Goal: Communication & Community: Answer question/provide support

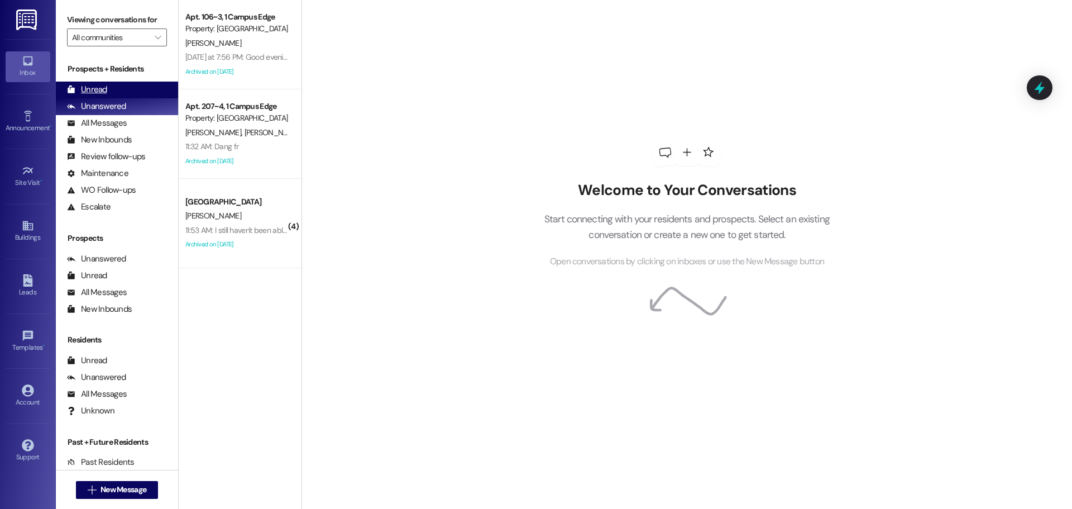
click at [143, 90] on div "Unread (0)" at bounding box center [117, 89] width 122 height 17
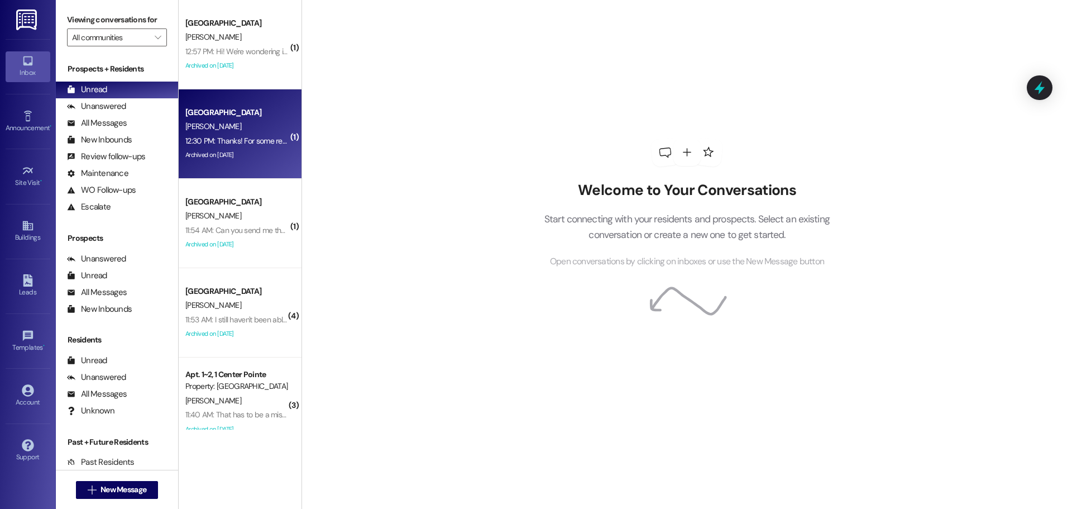
click at [234, 146] on div "12:30 PM: Thanks! For some reason I don't recieve emails from the office. Is th…" at bounding box center [236, 141] width 105 height 14
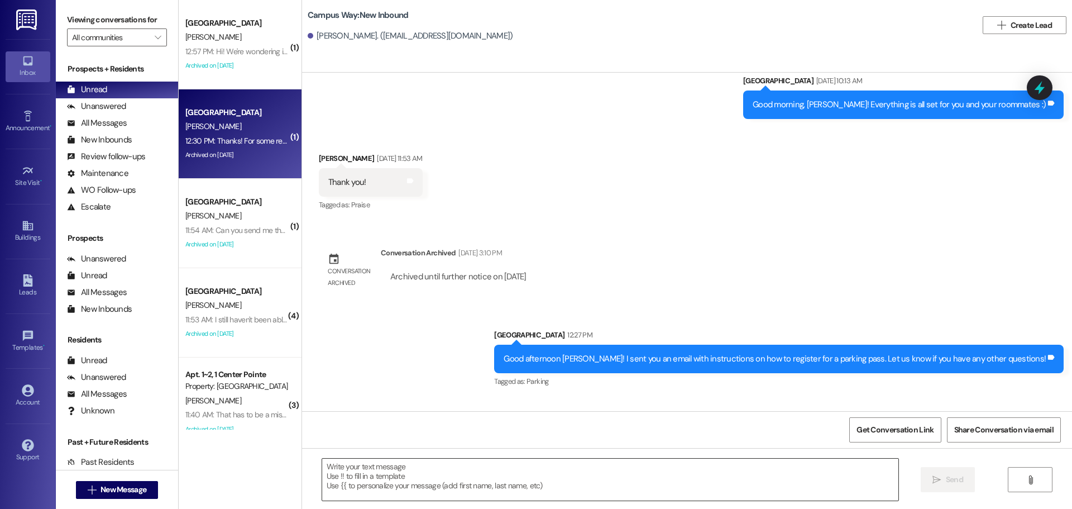
scroll to position [1271, 0]
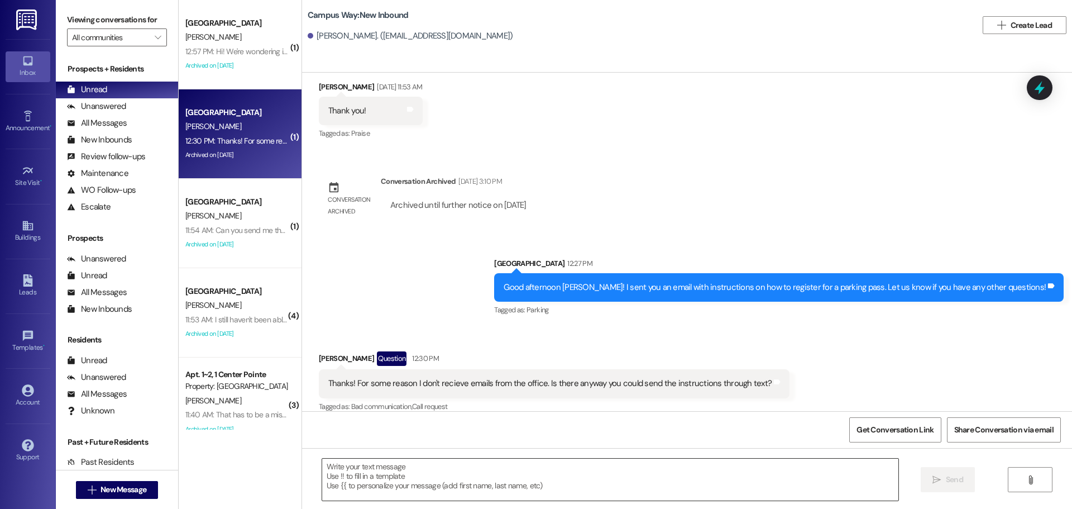
click at [409, 480] on textarea at bounding box center [610, 479] width 576 height 42
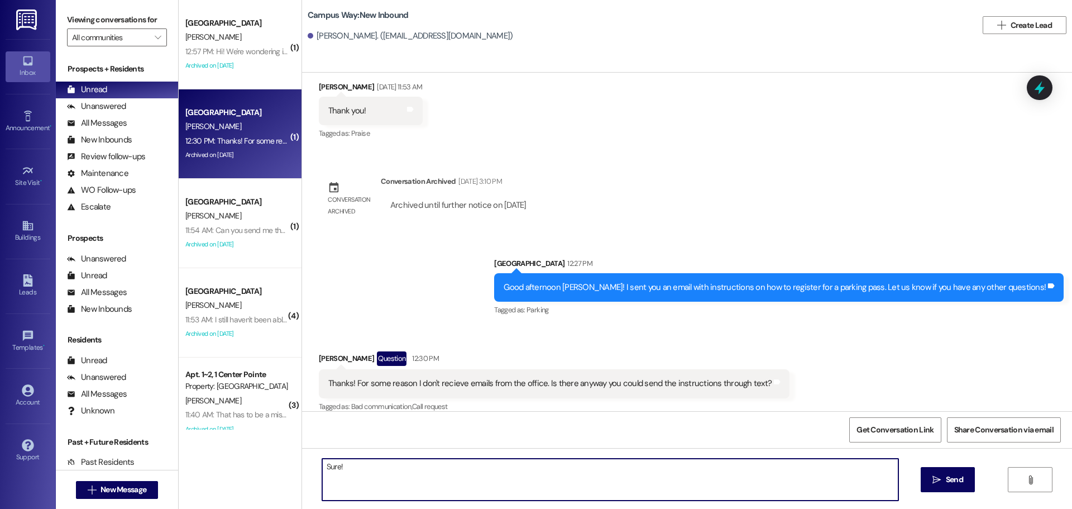
paste textarea "This email contains essential instructions for setting up your parking for the …"
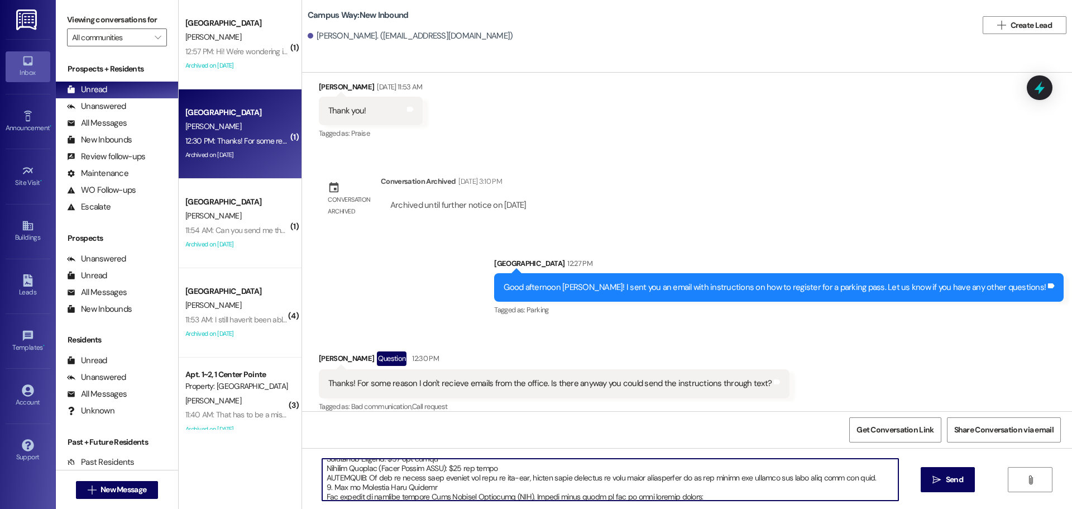
scroll to position [0, 0]
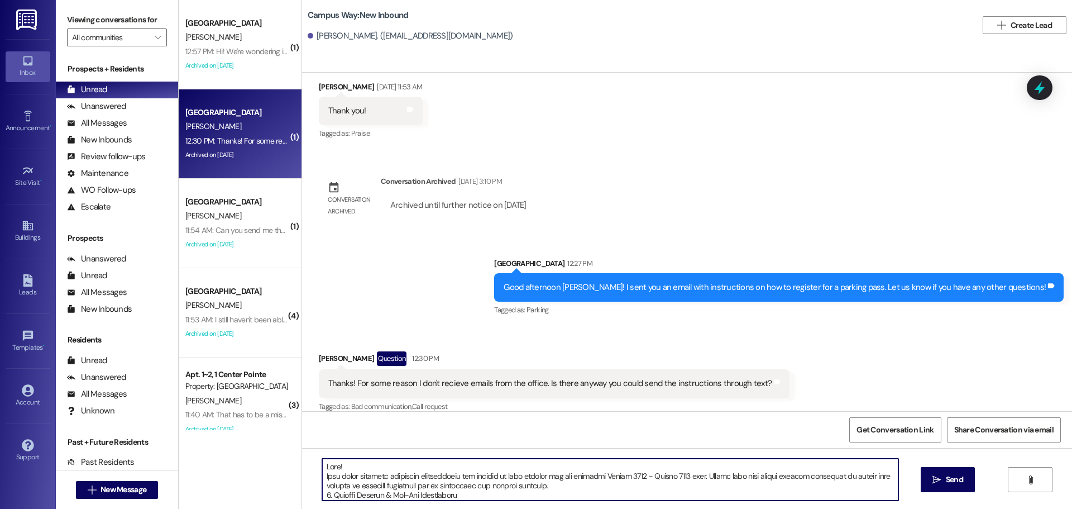
drag, startPoint x: 542, startPoint y: 487, endPoint x: 313, endPoint y: 466, distance: 229.8
click at [322, 466] on textarea at bounding box center [610, 479] width 576 height 42
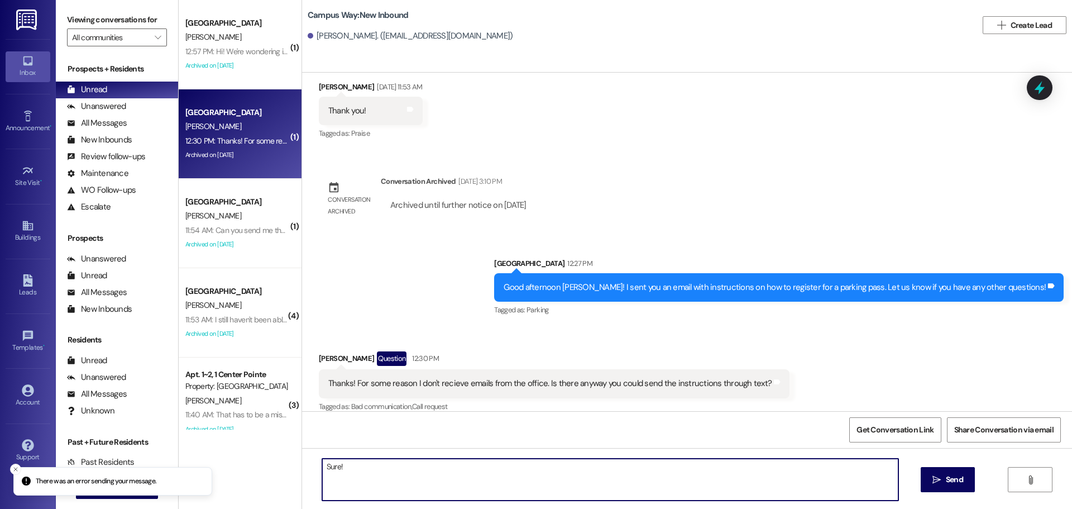
type textarea "Sure!"
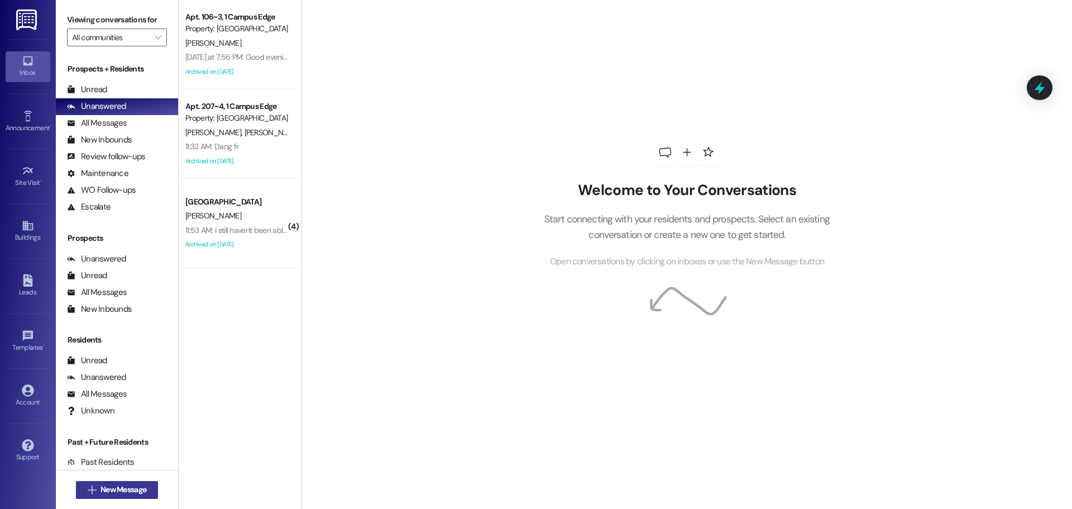
click at [100, 493] on span "New Message" at bounding box center [123, 489] width 46 height 12
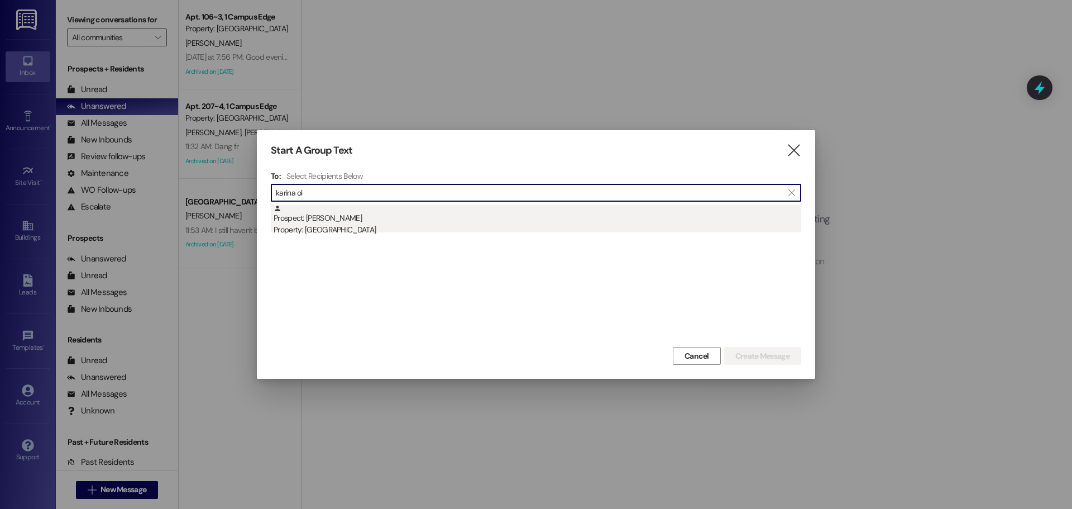
type input "karina ol"
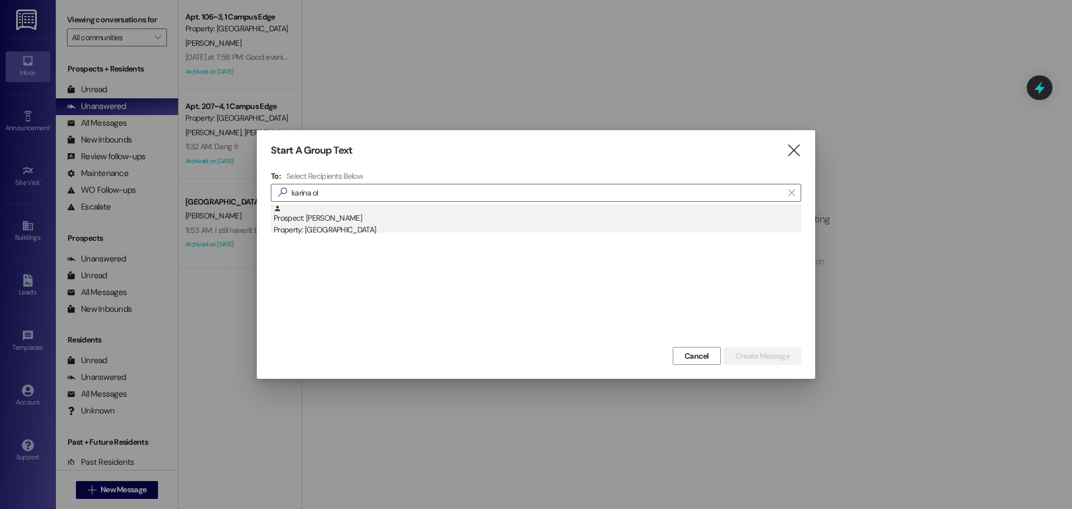
click at [355, 233] on div "Property: [GEOGRAPHIC_DATA]" at bounding box center [537, 230] width 527 height 12
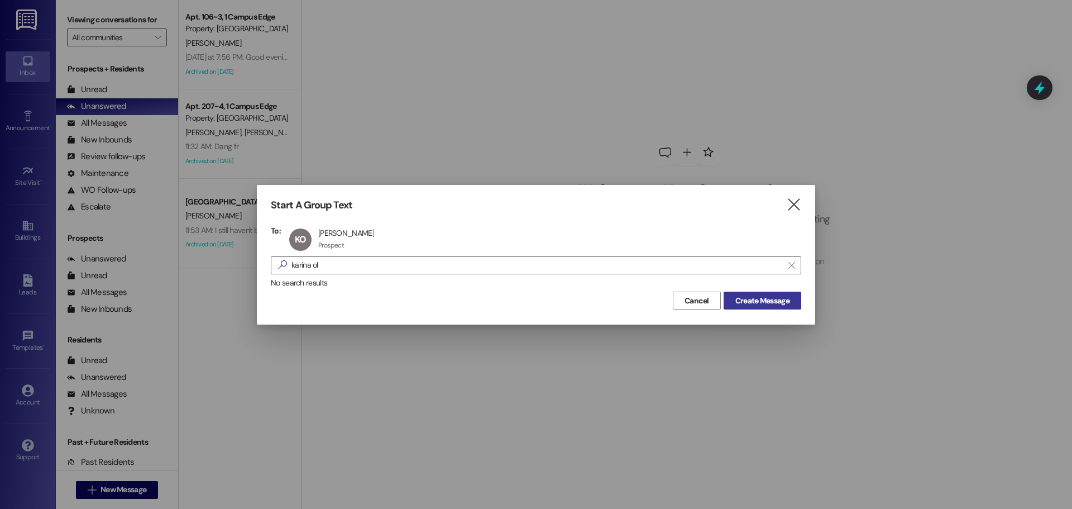
click at [765, 292] on button "Create Message" at bounding box center [762, 300] width 78 height 18
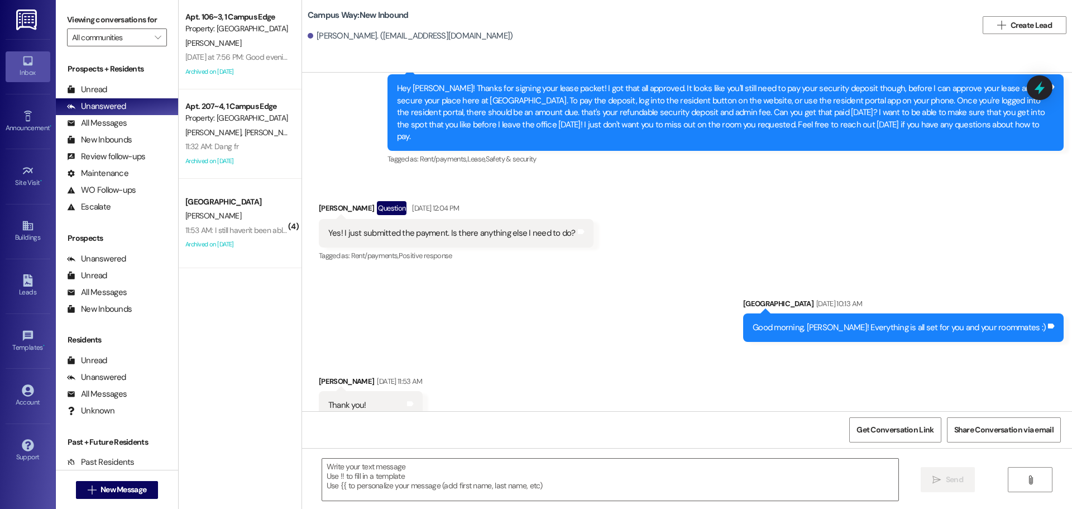
scroll to position [1271, 0]
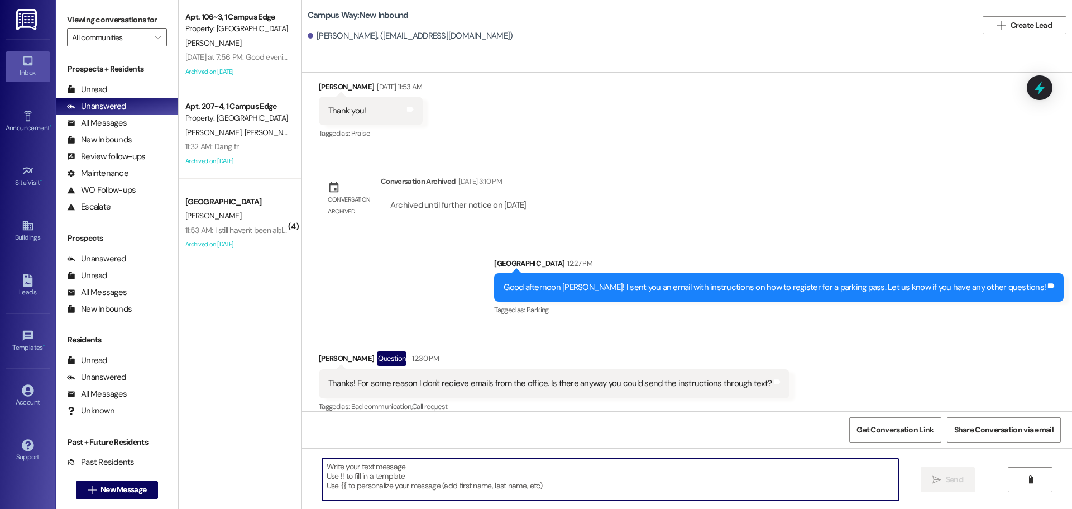
click at [449, 466] on textarea at bounding box center [610, 479] width 576 height 42
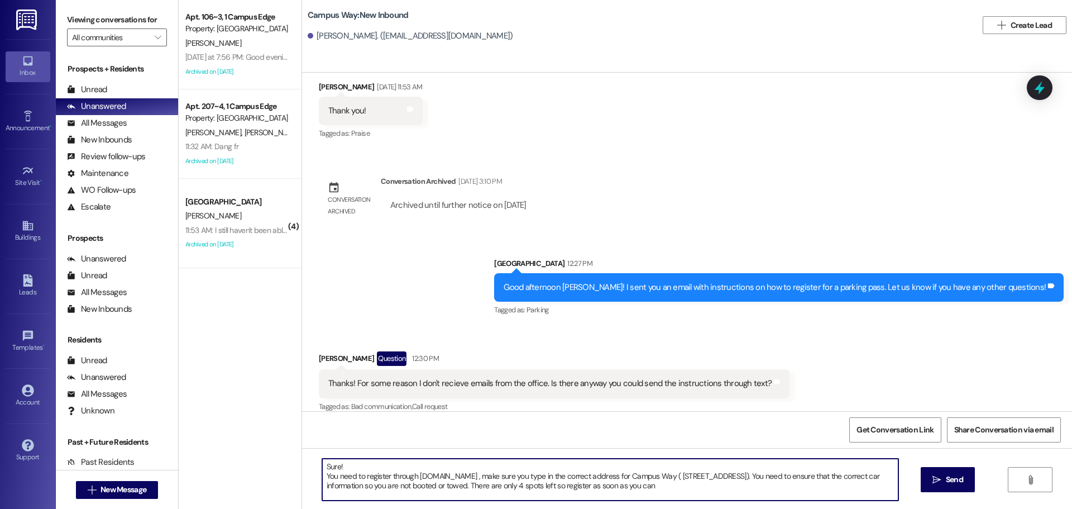
type textarea "Sure! You need to register through [DOMAIN_NAME] , make sure you type in the co…"
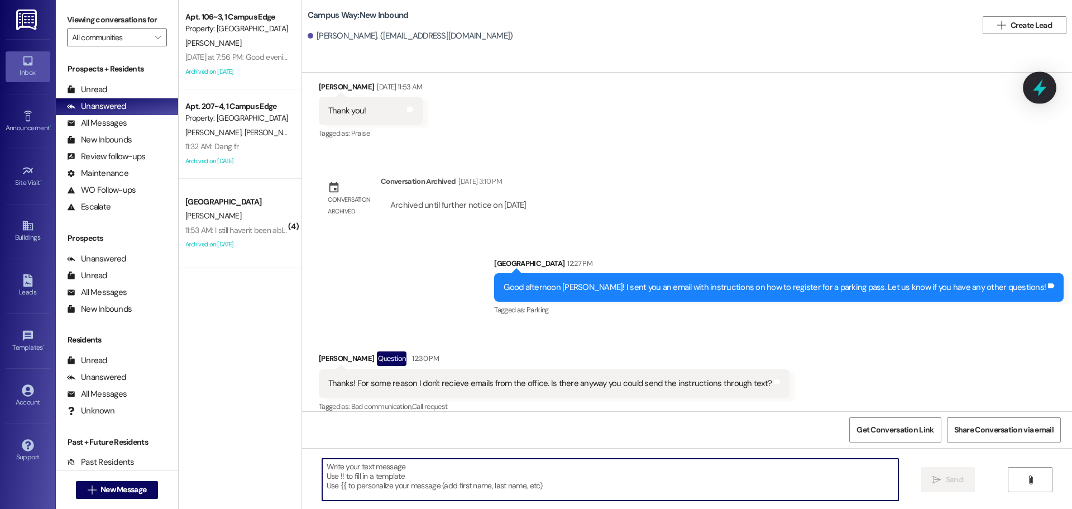
click at [1032, 93] on icon at bounding box center [1039, 87] width 19 height 19
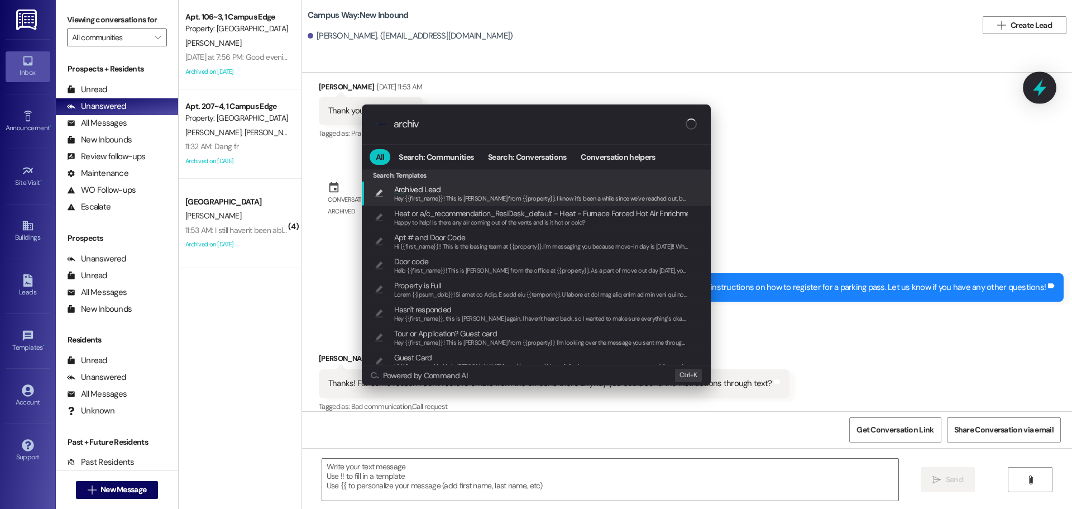
type input "archive"
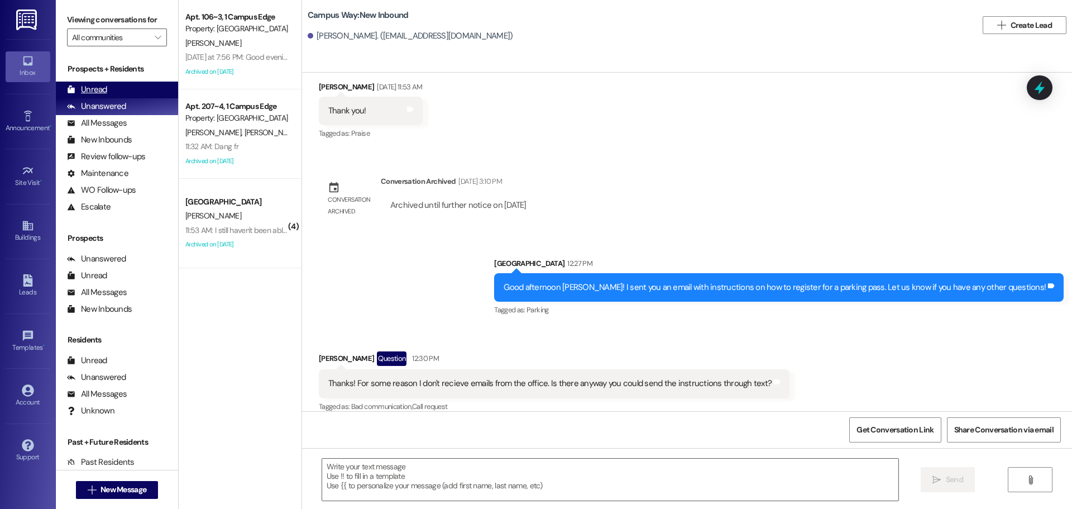
click at [92, 88] on div "Unread" at bounding box center [87, 90] width 40 height 12
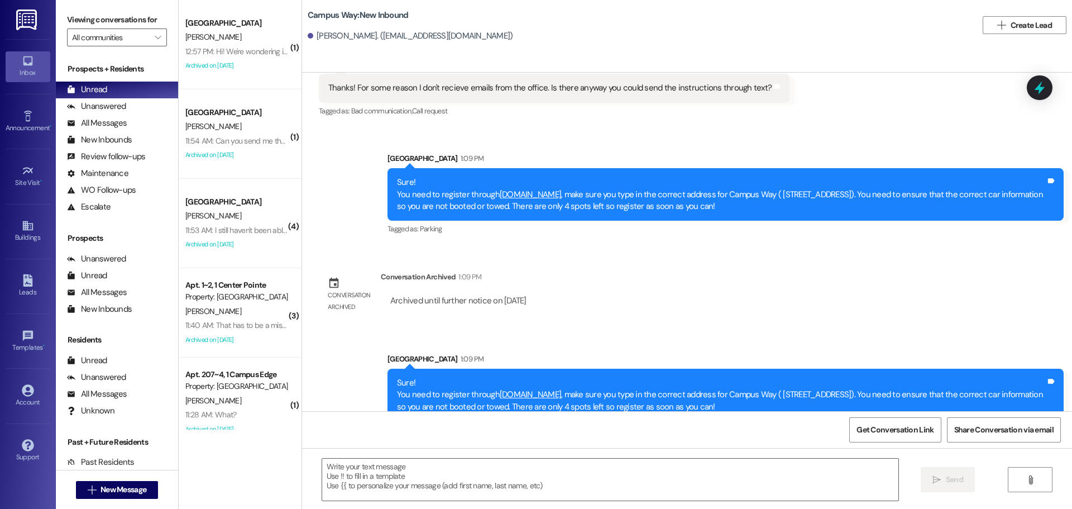
scroll to position [1491, 0]
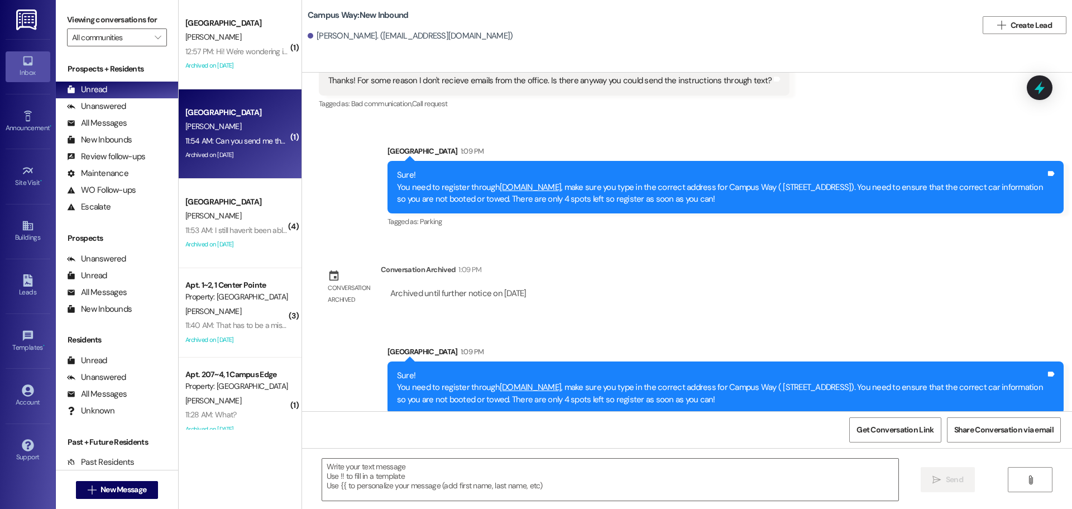
click at [260, 146] on div "11:54 AM: Can you send me the link again? 11:54 AM: Can you send me the link ag…" at bounding box center [236, 141] width 105 height 14
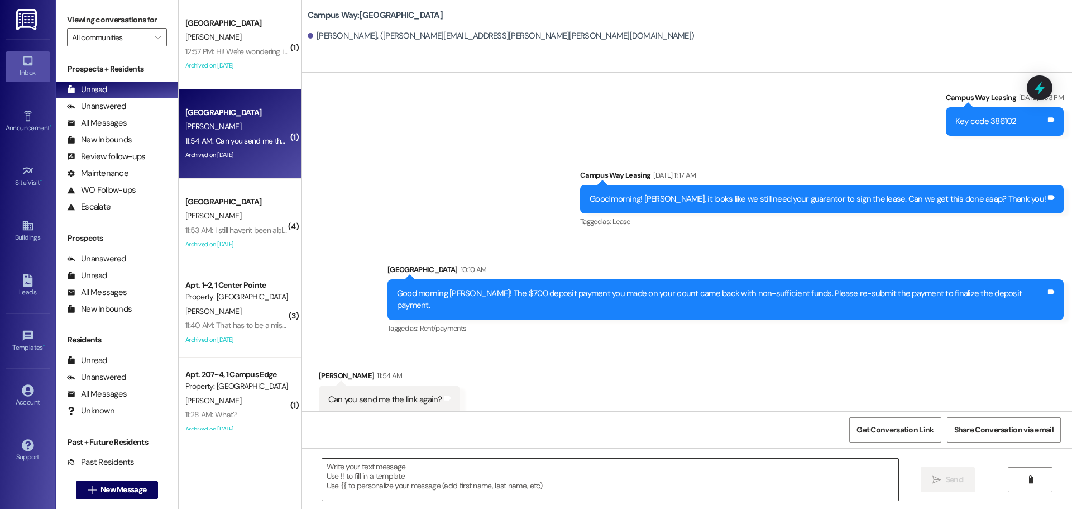
click at [525, 484] on textarea at bounding box center [610, 479] width 576 height 42
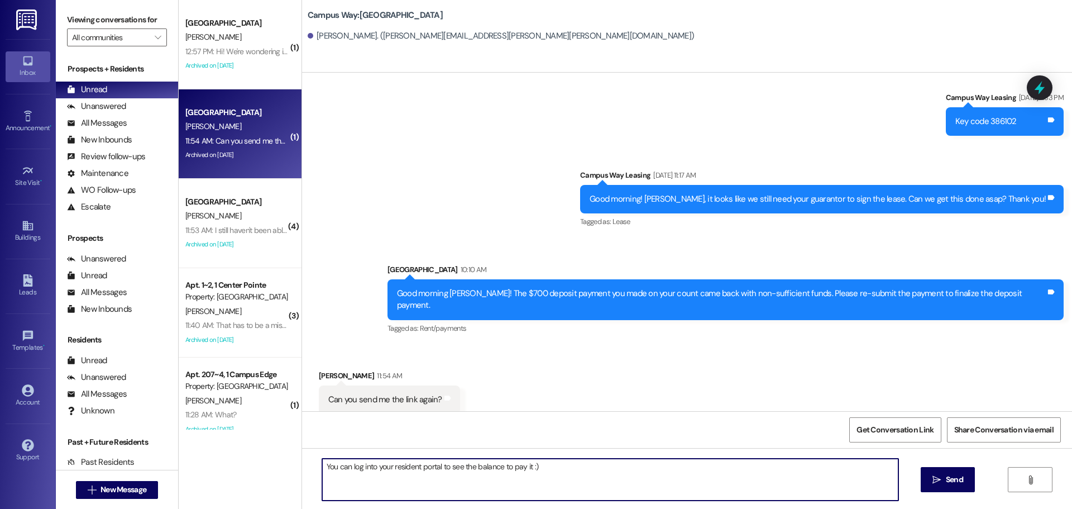
click at [629, 469] on textarea "You can log into your resident portal to see the balance to pay it :)" at bounding box center [610, 479] width 576 height 42
paste textarea "https://campusway.residentportal.com/auth"
type textarea "You can log into your resident portal to see the balance to pay it :) https://c…"
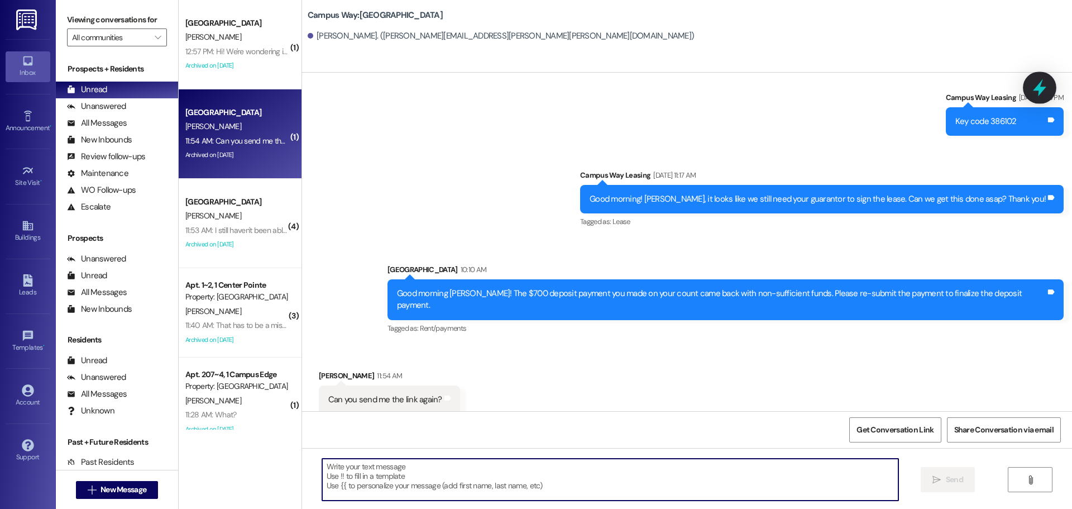
click at [1042, 88] on icon at bounding box center [1039, 87] width 13 height 17
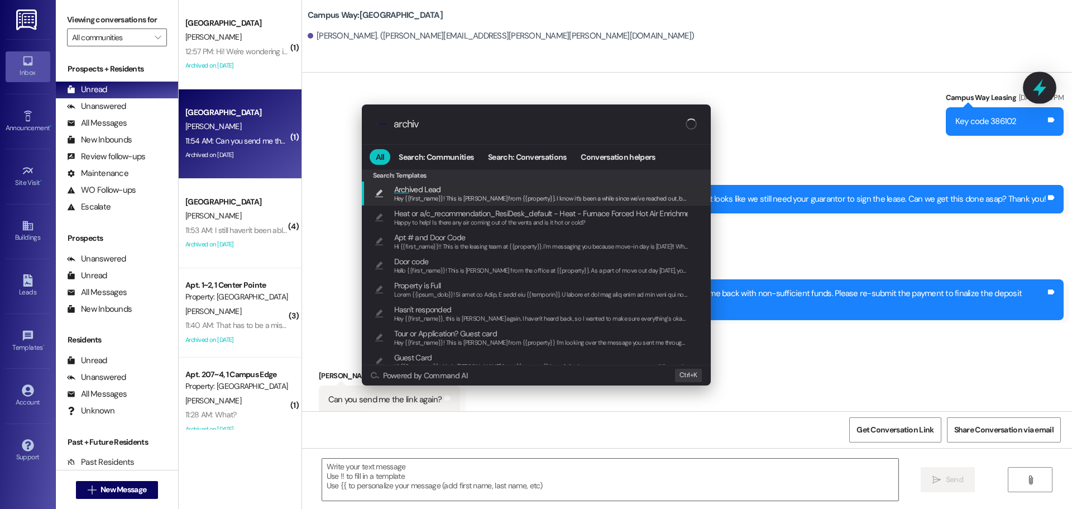
type input "archive"
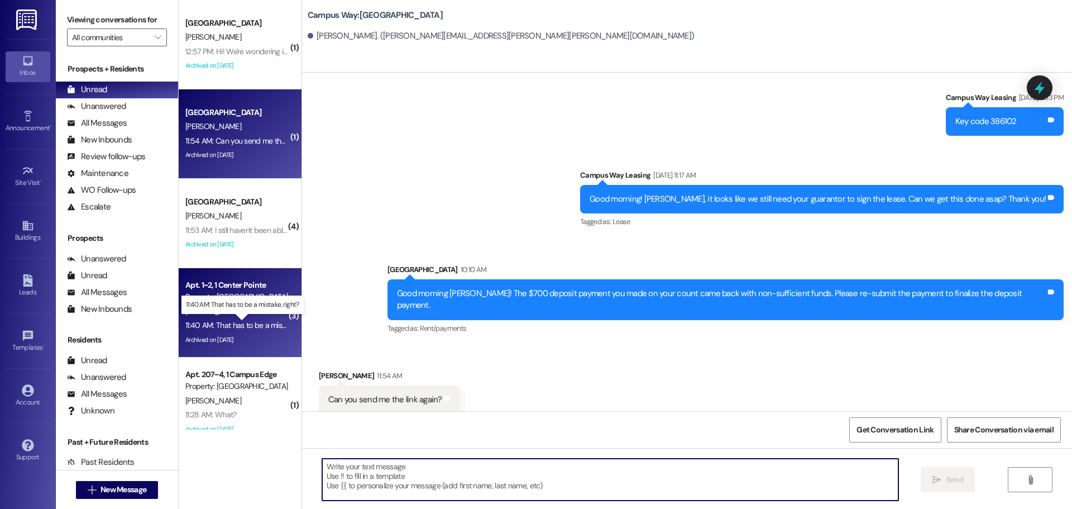
click at [258, 327] on div "11:40 AM: That has to be a mistake, right? 11:40 AM: That has to be a mistake, …" at bounding box center [250, 325] width 131 height 10
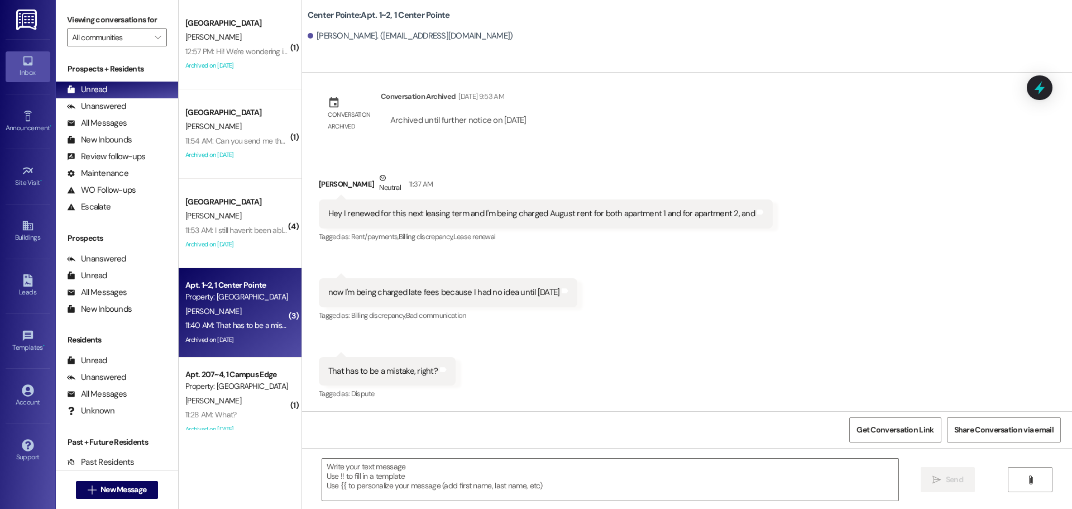
scroll to position [655, 0]
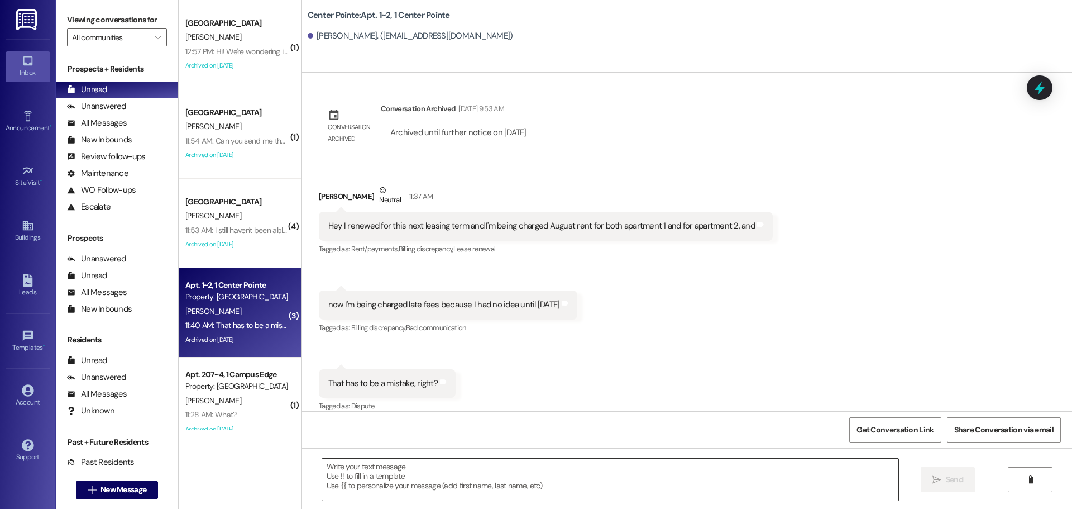
click at [495, 471] on textarea at bounding box center [610, 479] width 576 height 42
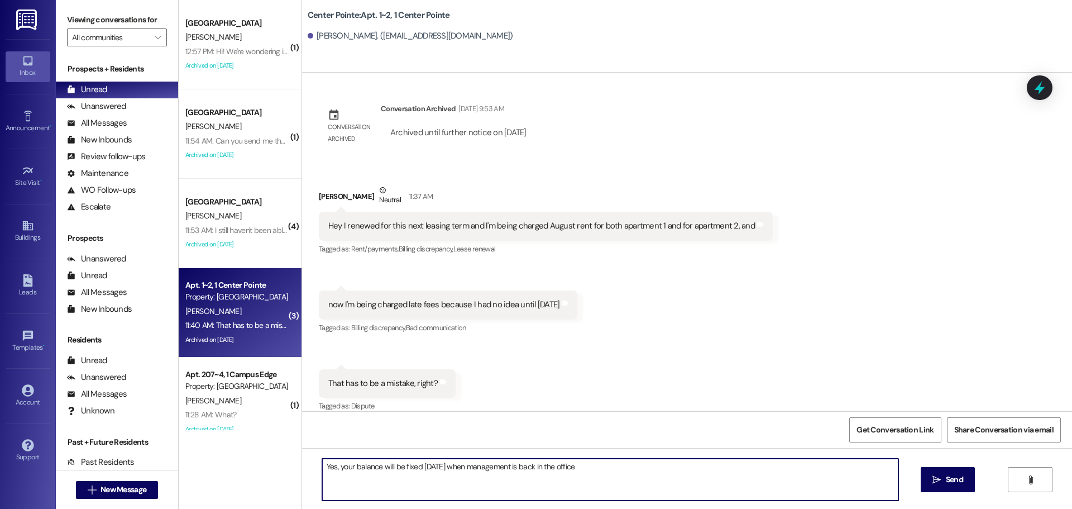
type textarea "Yes, your balance will be fixed on Tuesday when management is back in the offic…"
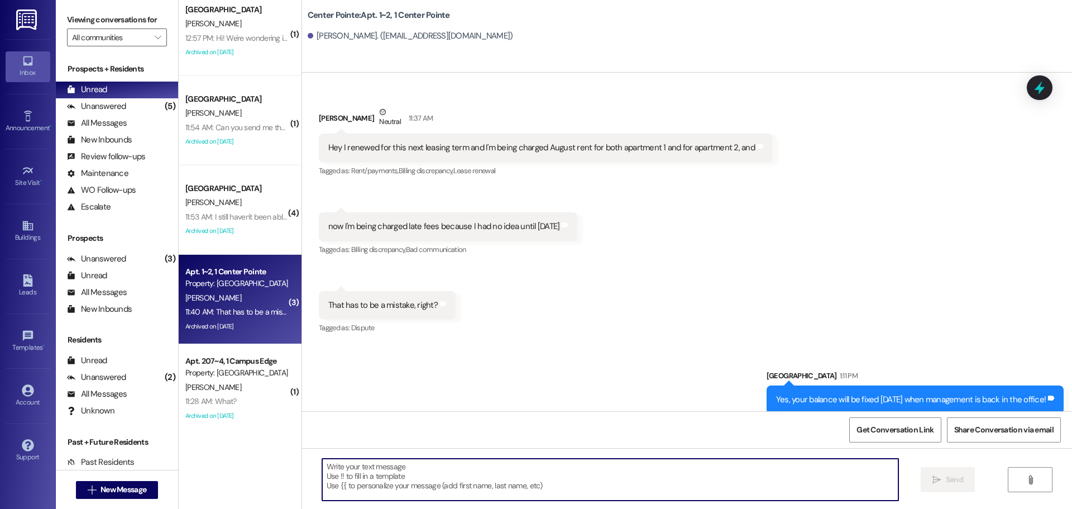
scroll to position [17, 0]
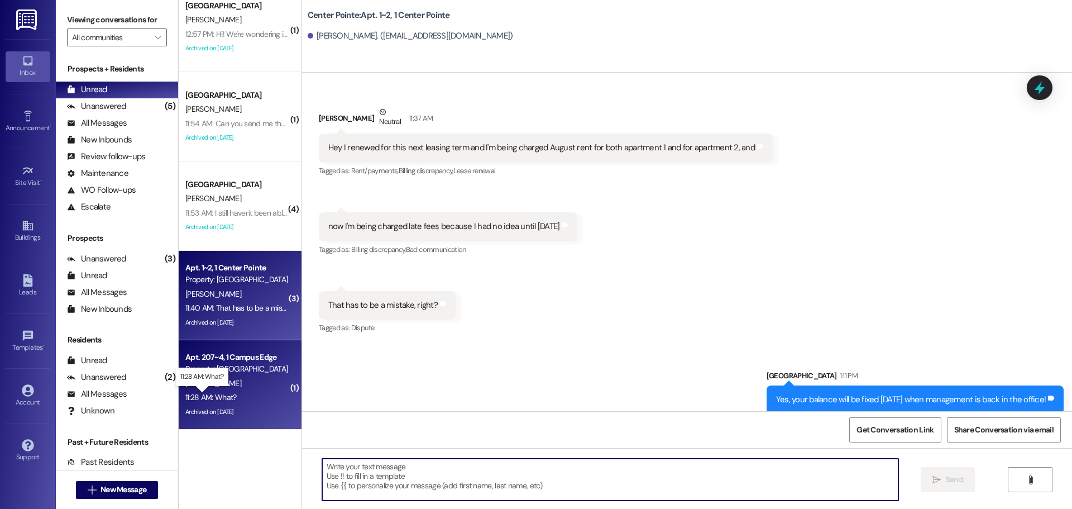
click at [212, 396] on div "11:28 AM: What? 11:28 AM: What?" at bounding box center [210, 397] width 51 height 10
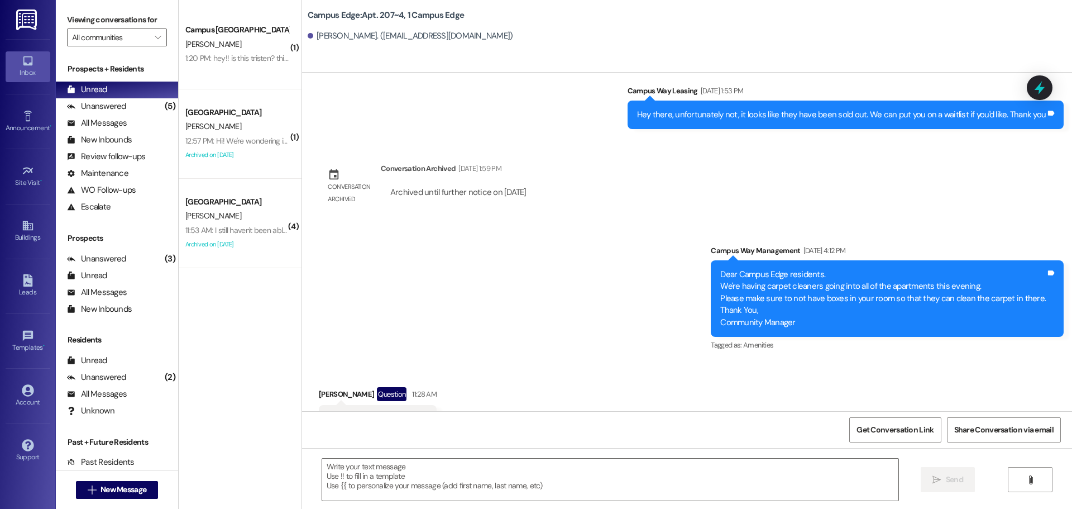
scroll to position [0, 0]
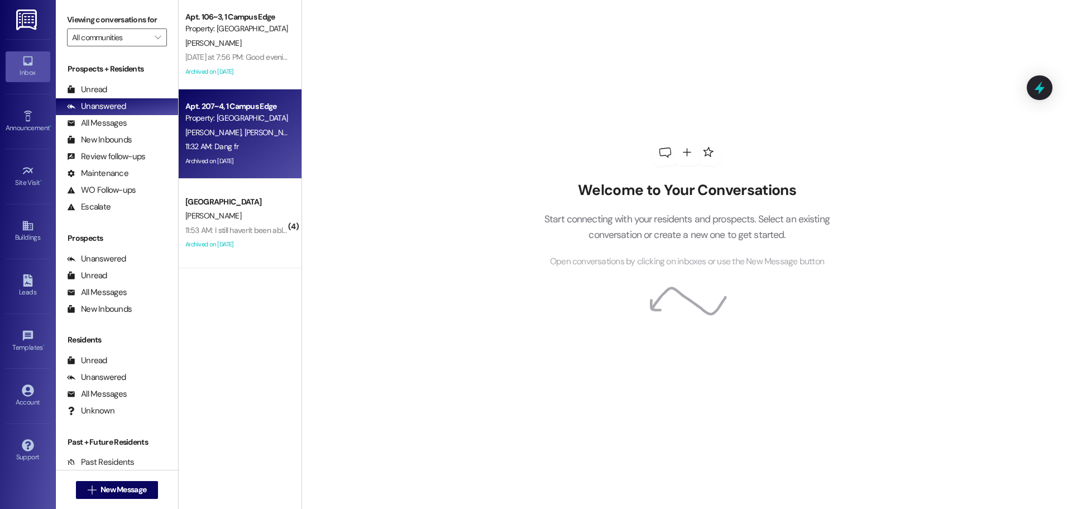
click at [214, 152] on div "11:32 AM: Dang fr 11:32 AM: Dang fr" at bounding box center [236, 147] width 105 height 14
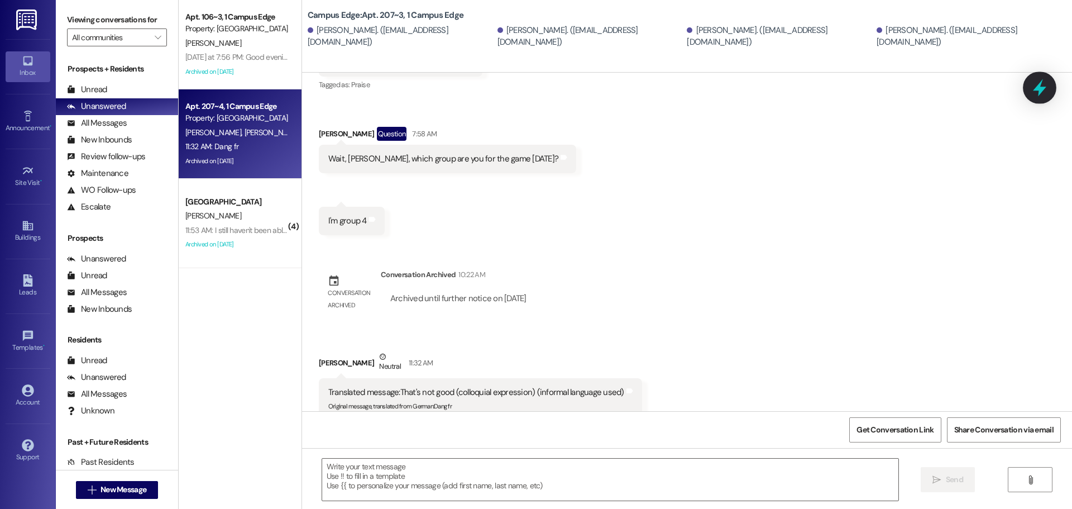
scroll to position [996, 0]
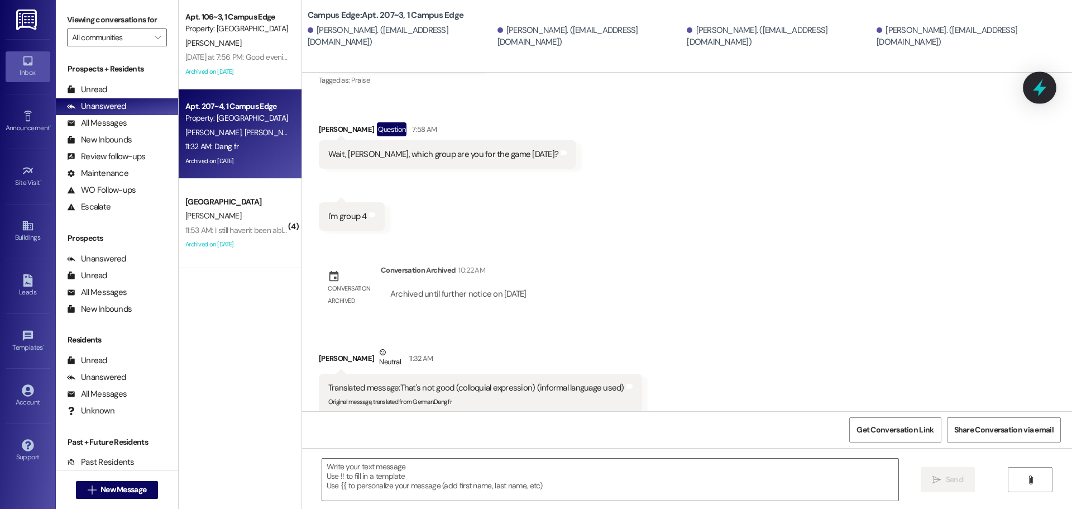
click at [1043, 94] on icon at bounding box center [1039, 87] width 19 height 19
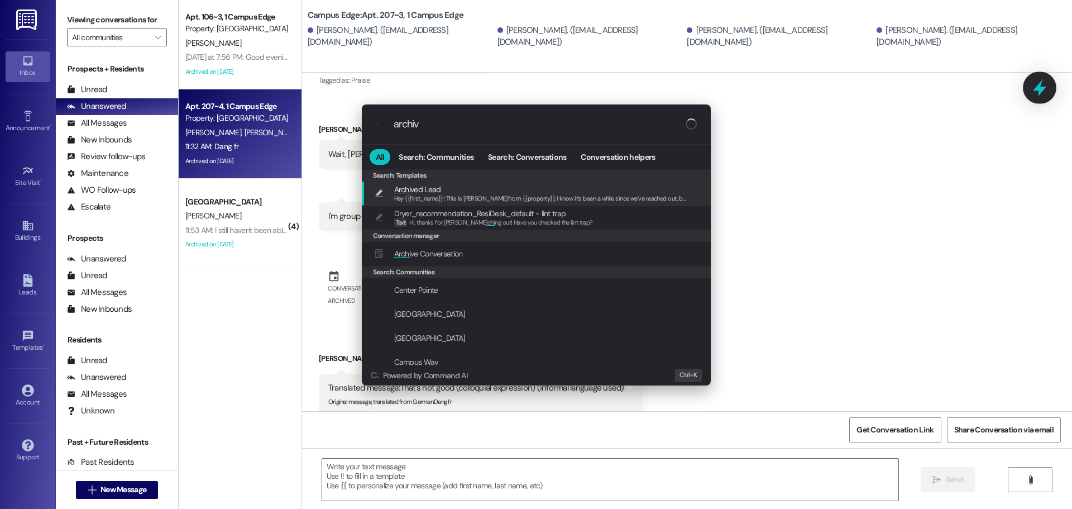
type input "archive"
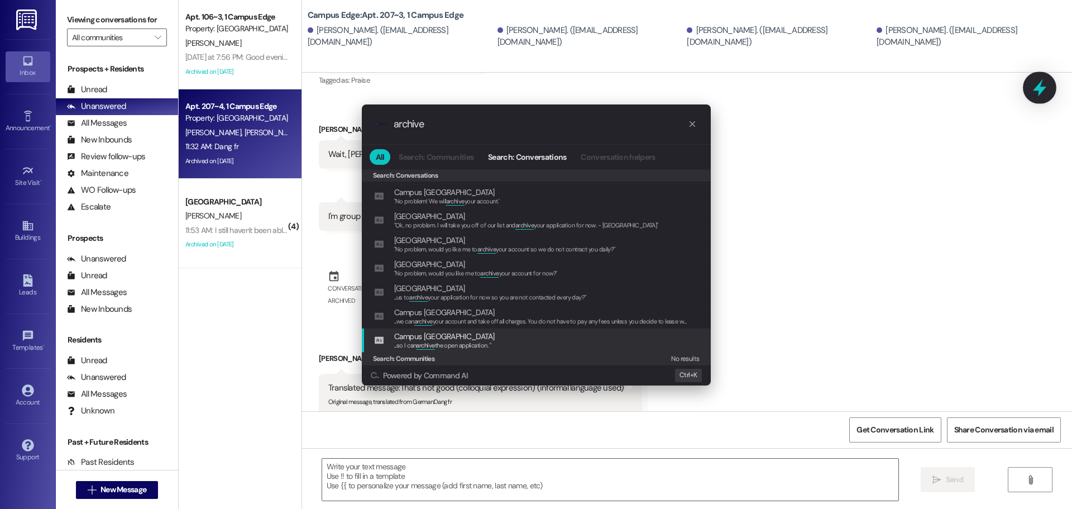
scroll to position [0, 0]
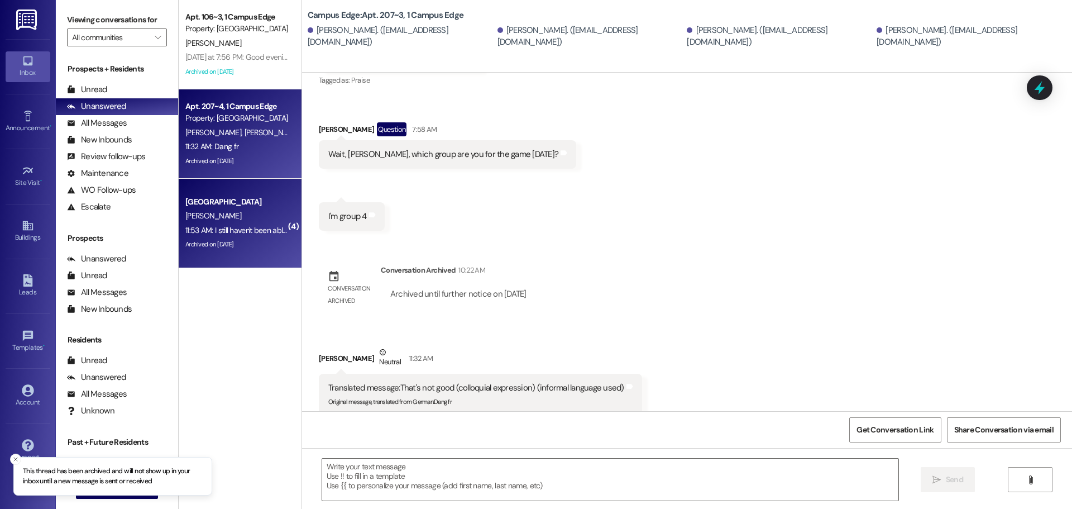
click at [244, 243] on div "Archived on [DATE]" at bounding box center [236, 244] width 105 height 14
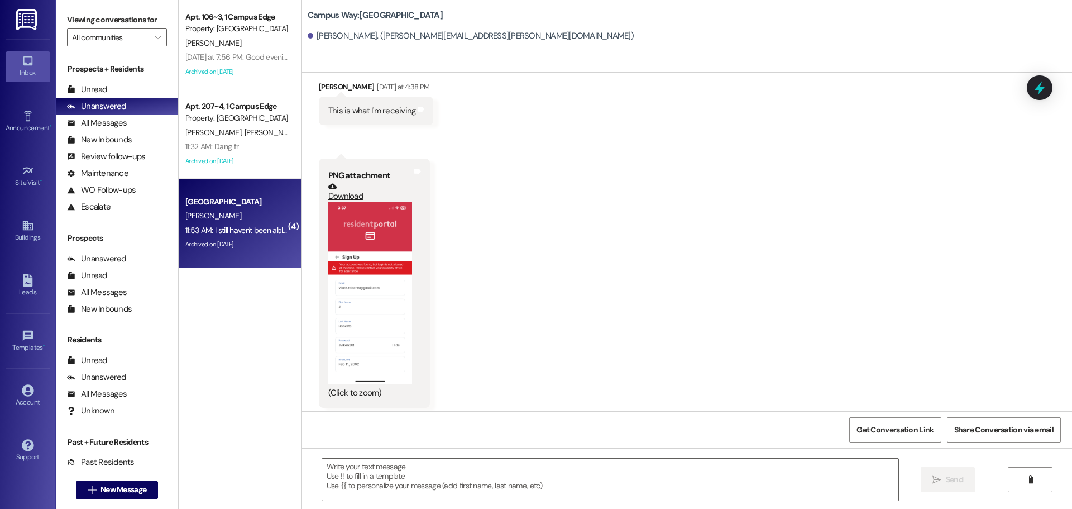
scroll to position [2246, 0]
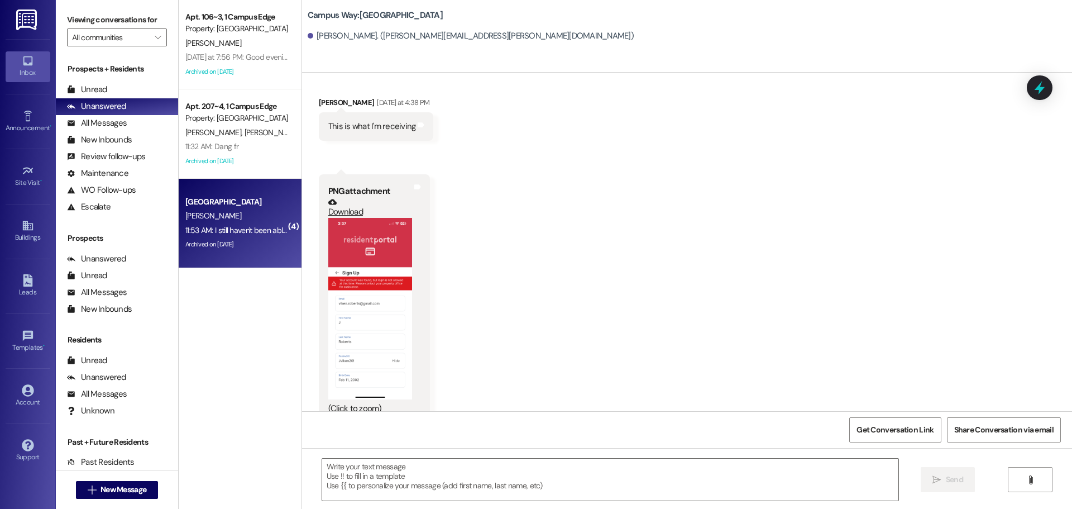
click at [374, 289] on button "Zoom image" at bounding box center [370, 308] width 84 height 181
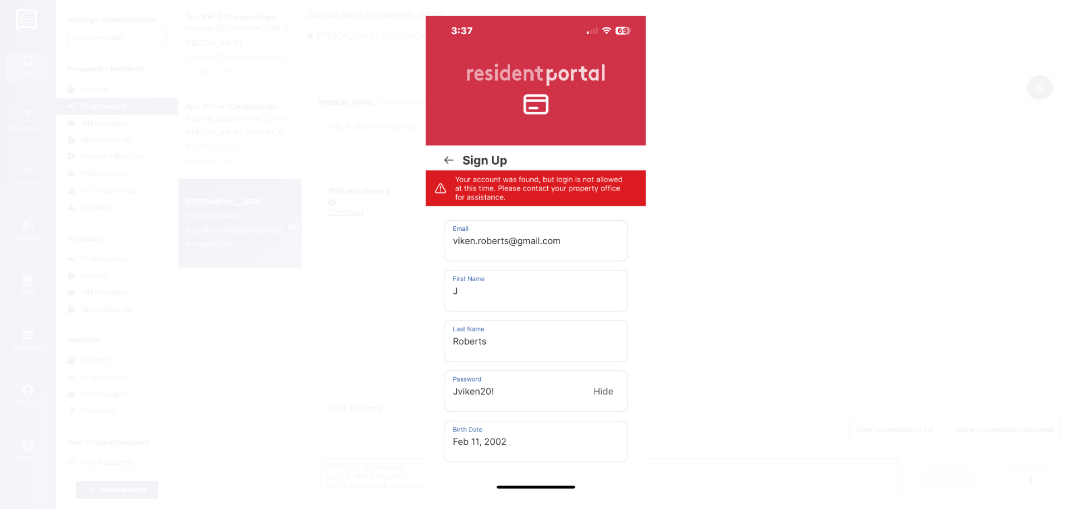
click at [786, 118] on button "Unzoom image" at bounding box center [536, 254] width 1072 height 509
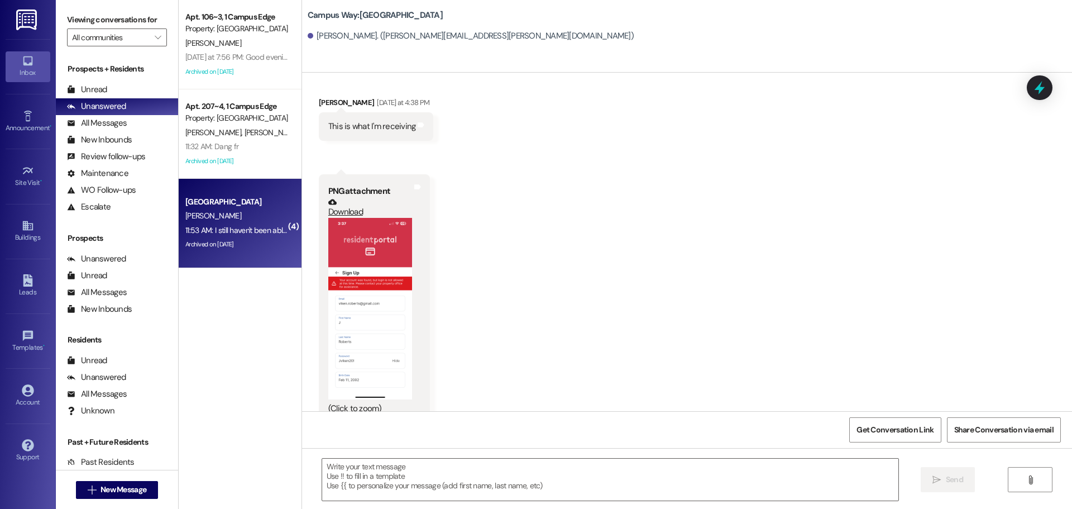
click at [358, 262] on button "Zoom image" at bounding box center [370, 308] width 84 height 181
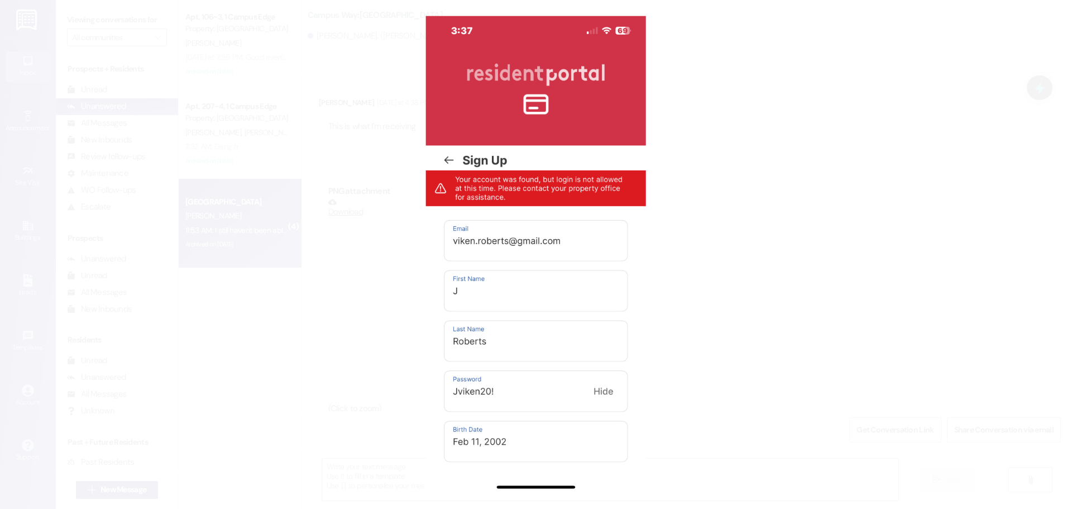
click at [934, 263] on button "Unzoom image" at bounding box center [536, 254] width 1072 height 509
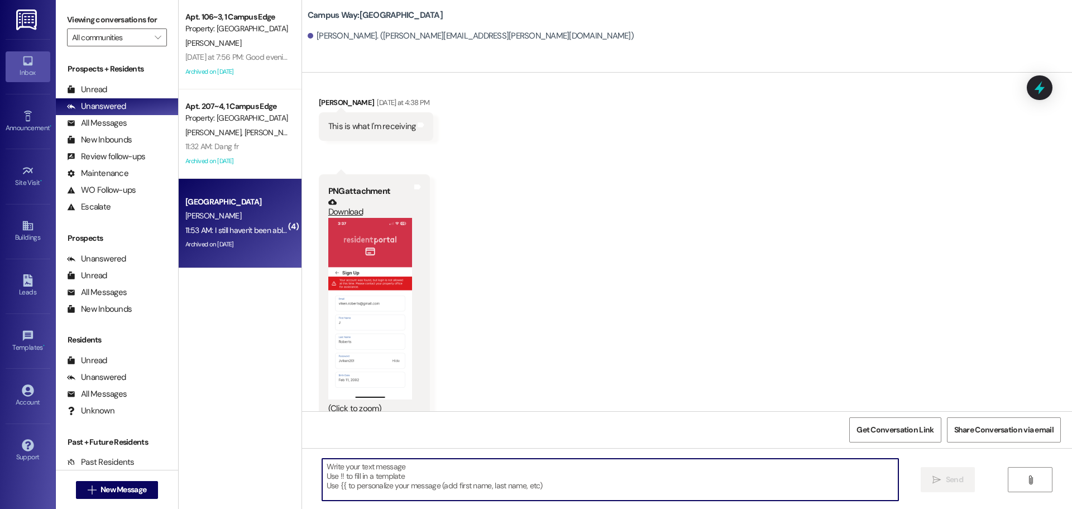
click at [491, 467] on textarea at bounding box center [610, 479] width 576 height 42
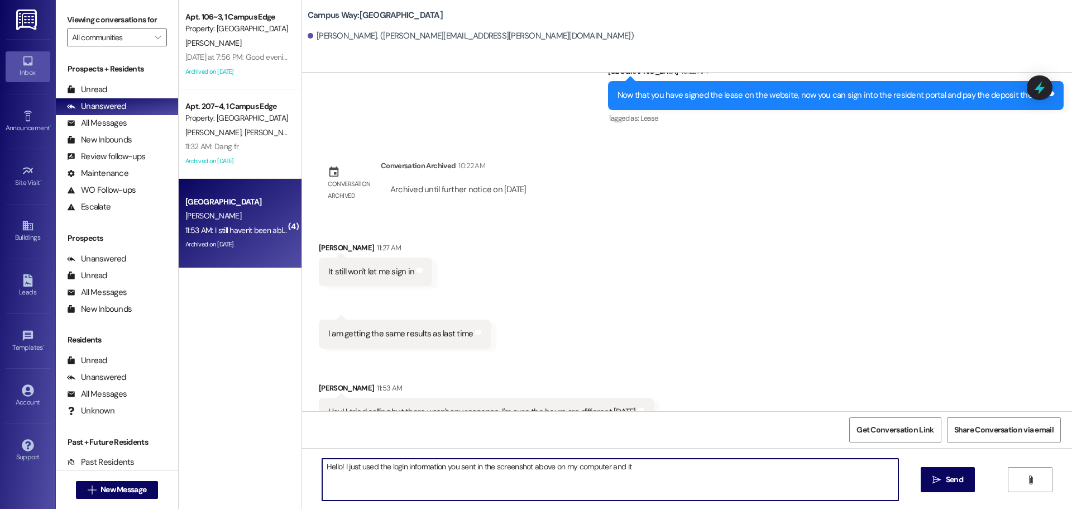
scroll to position [3083, 0]
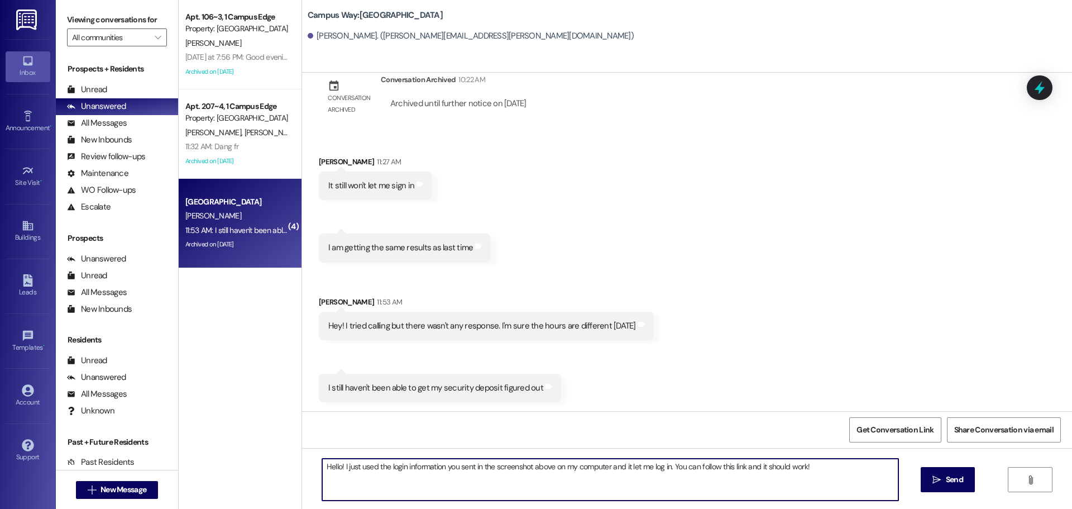
click at [870, 490] on textarea "Hello! I just used the login information you sent in the screenshot above on my…" at bounding box center [610, 479] width 576 height 42
paste textarea "https://campusway.residentportal.com/auth"
type textarea "Hello! I just used the login information you sent in the screenshot above on my…"
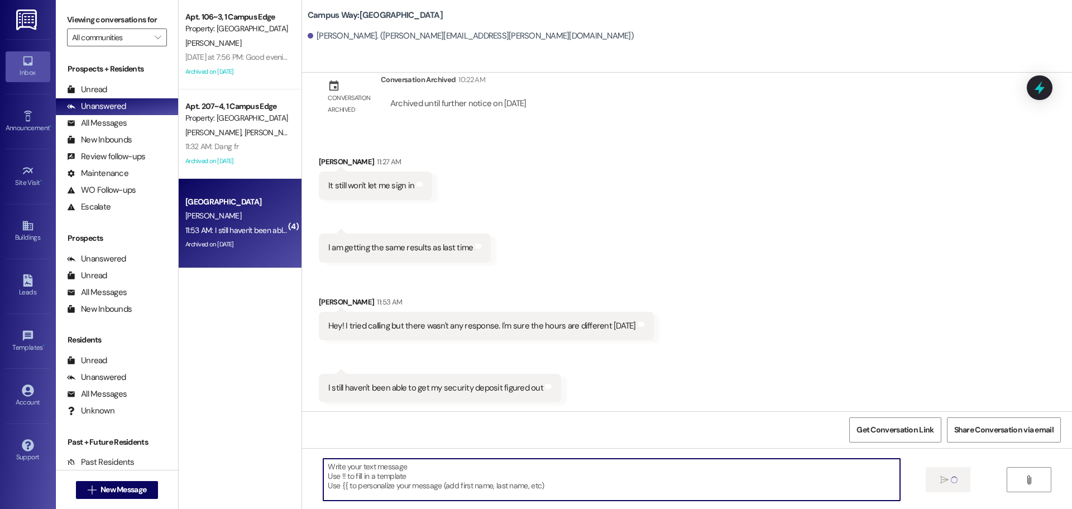
scroll to position [3083, 0]
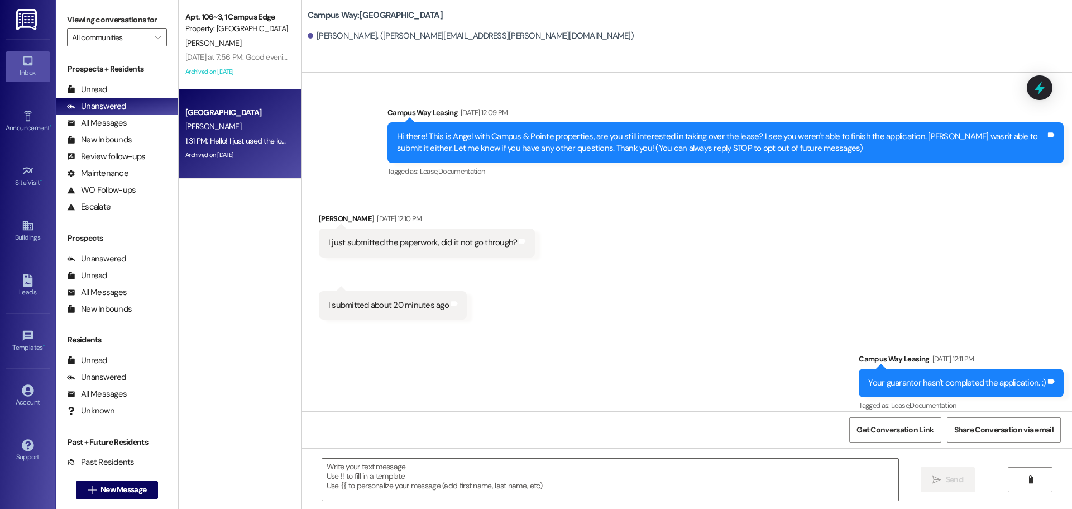
scroll to position [3313, 0]
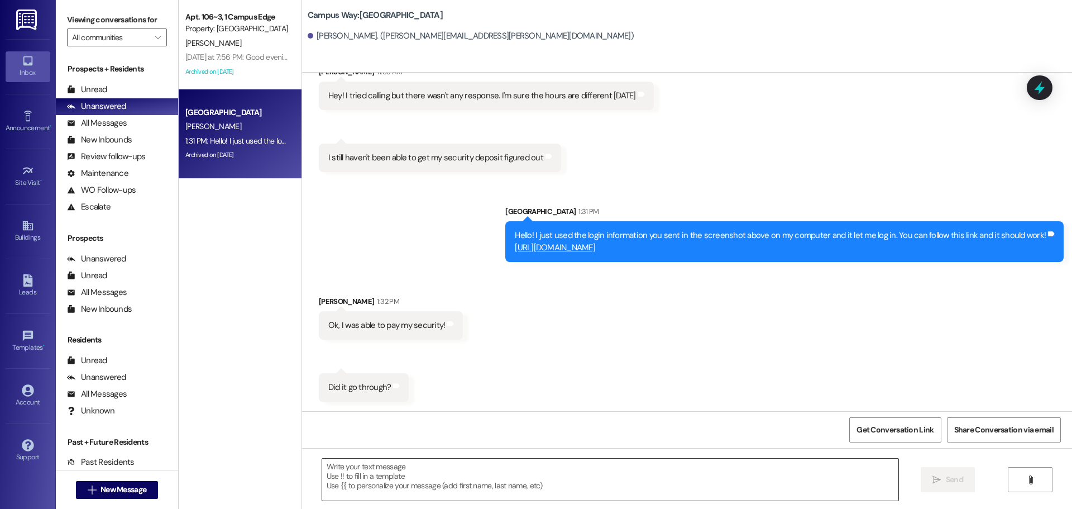
click at [621, 481] on textarea at bounding box center [610, 479] width 576 height 42
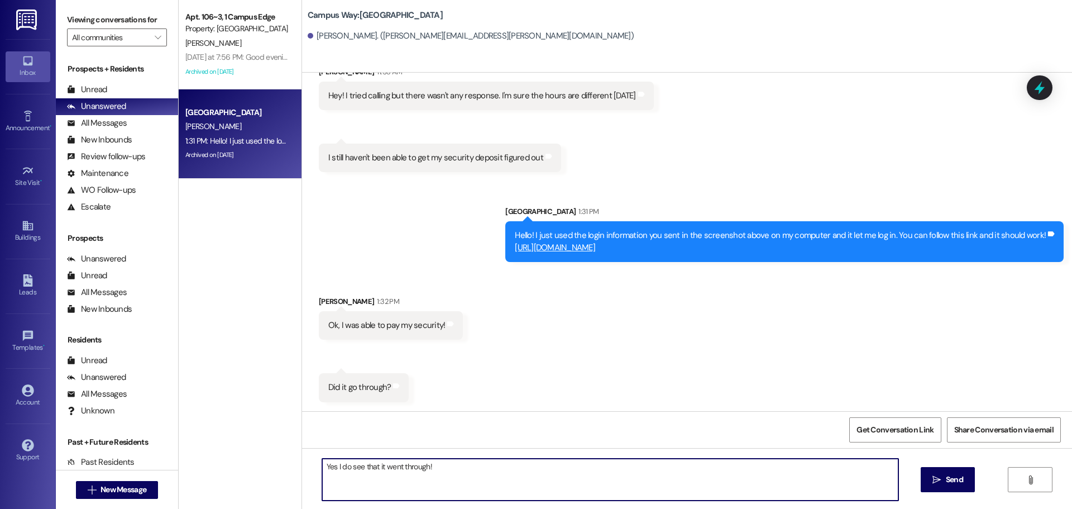
type textarea "Yes I do see that it went through!"
click at [637, 478] on textarea "Yes I do see that it went through!" at bounding box center [610, 479] width 576 height 42
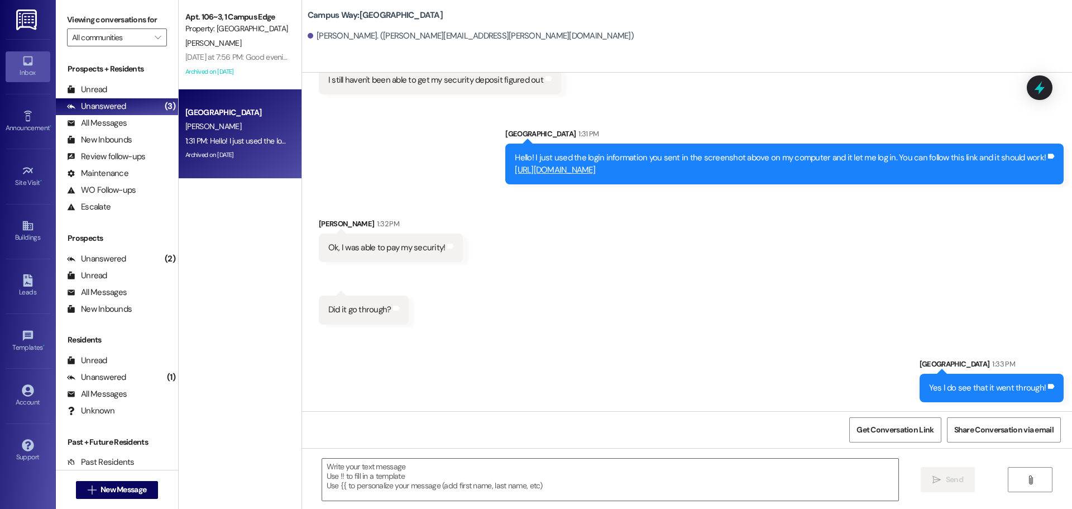
scroll to position [3469, 0]
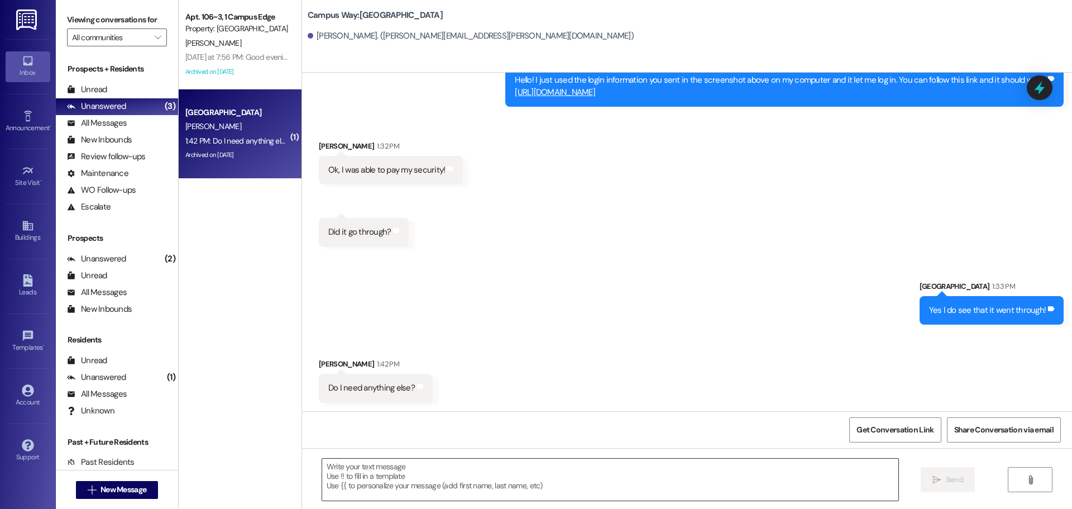
click at [558, 463] on textarea at bounding box center [610, 479] width 576 height 42
click at [594, 486] on textarea "Nope! The door code to apartment 12 is" at bounding box center [610, 479] width 576 height 42
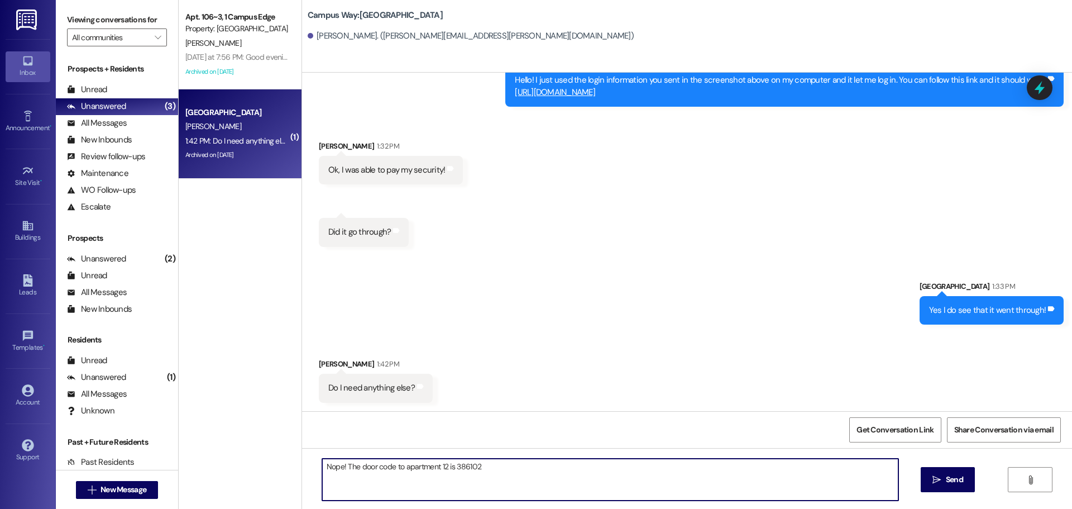
type textarea "Nope! The door code to apartment 12 is 386102!"
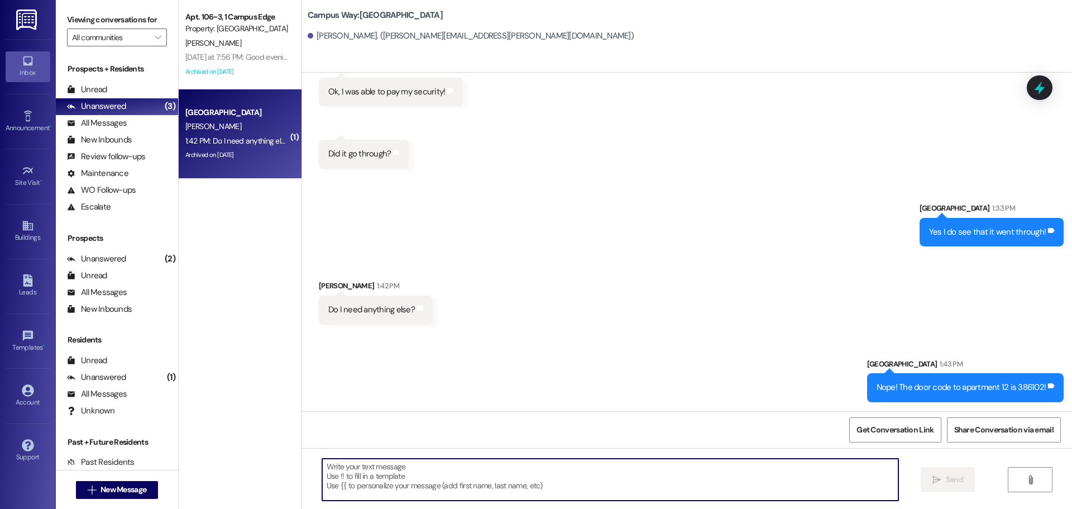
scroll to position [3624, 0]
